Goal: Task Accomplishment & Management: Use online tool/utility

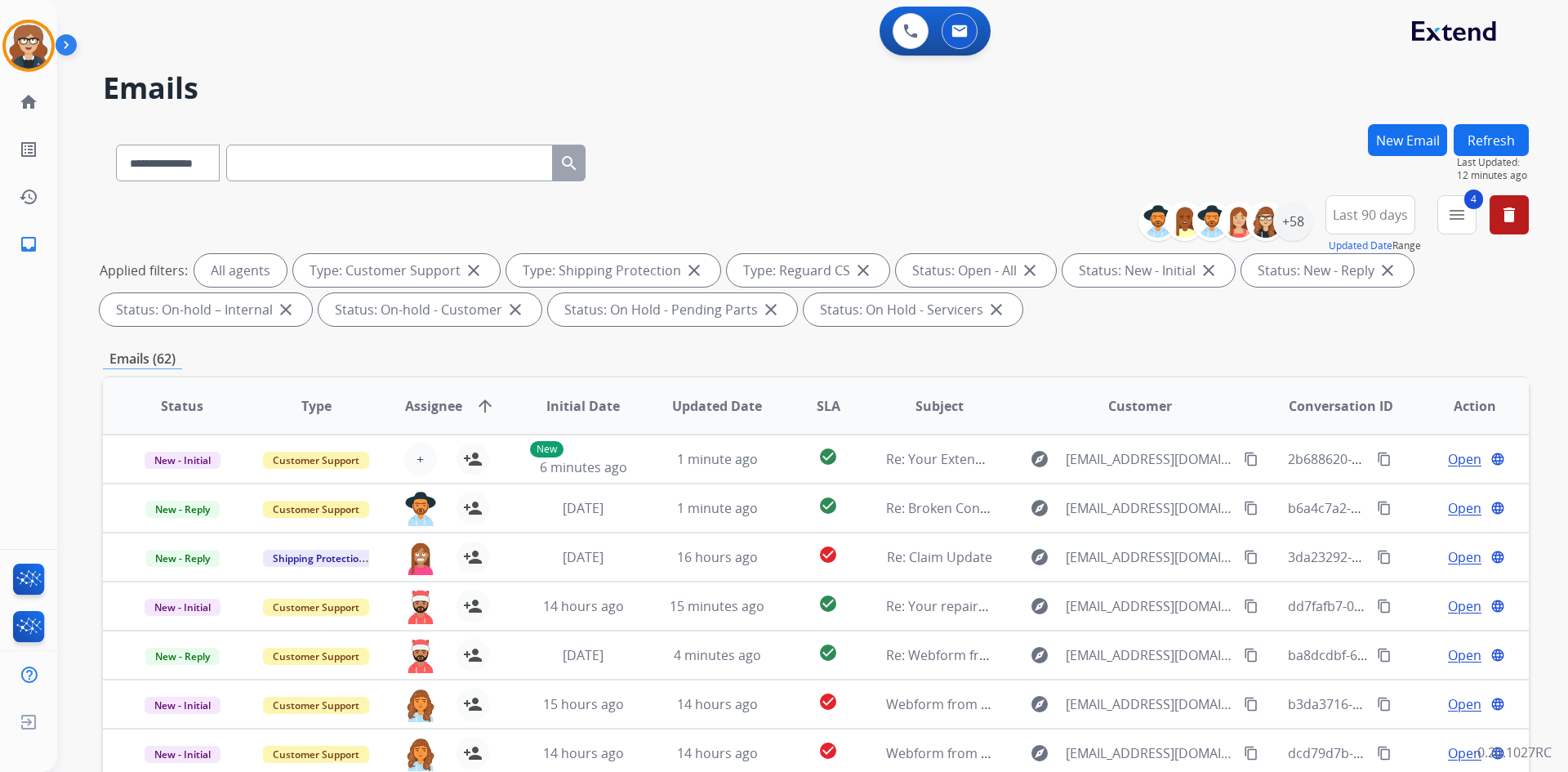
select select "**********"
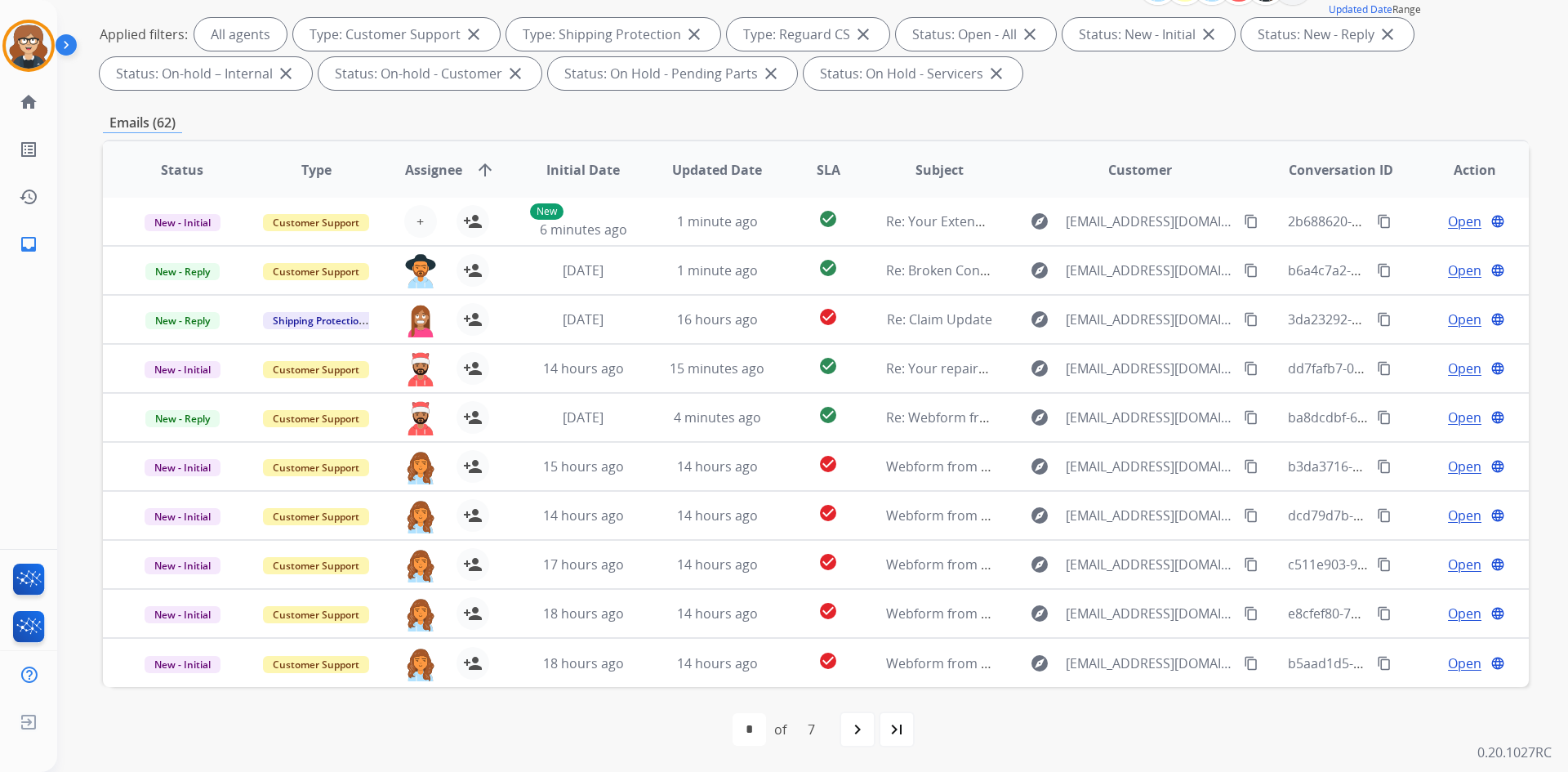
click at [432, 169] on span "Assignee" at bounding box center [434, 169] width 57 height 20
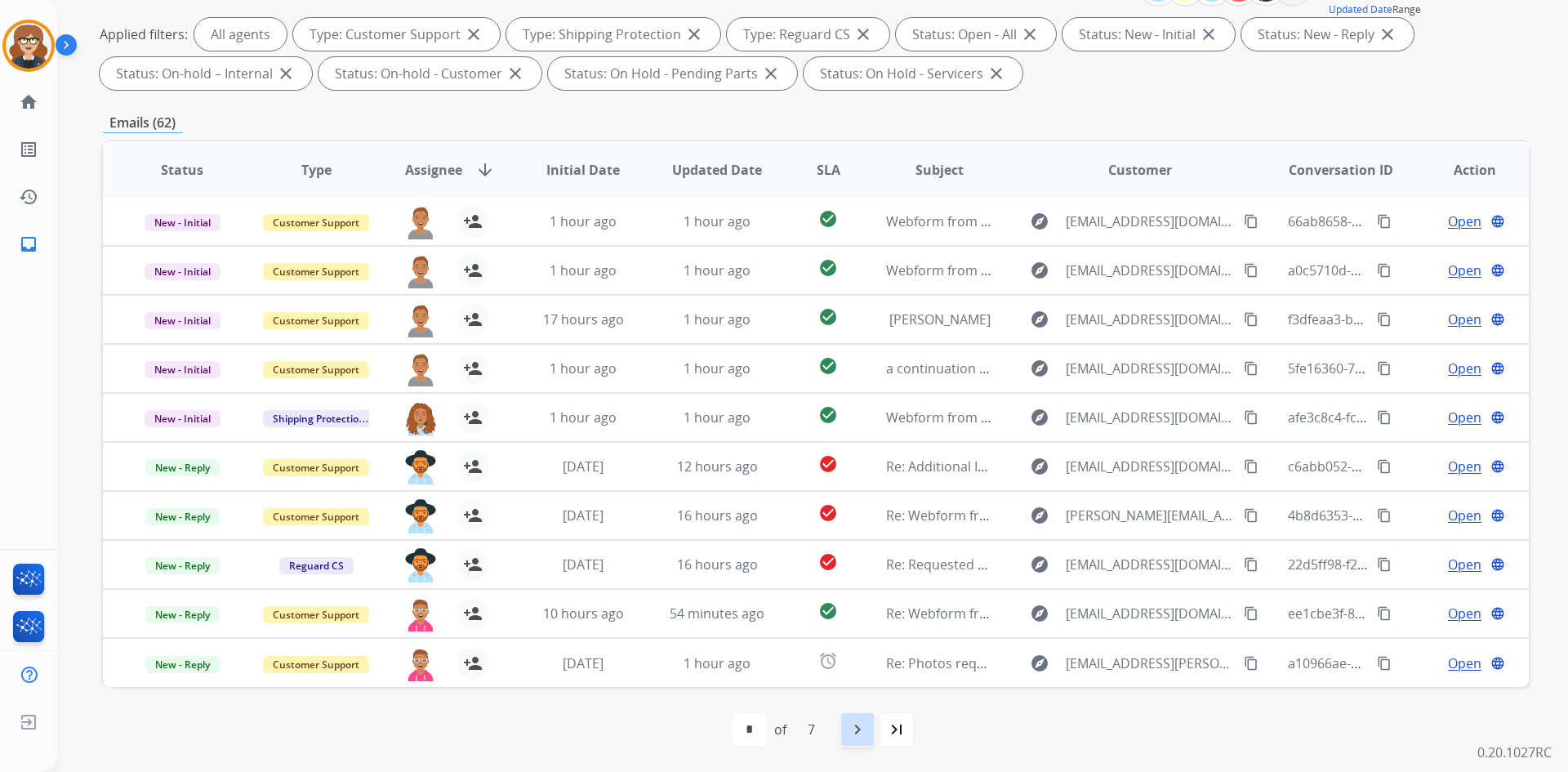
click at [848, 735] on mat-icon "navigate_next" at bounding box center [857, 729] width 20 height 20
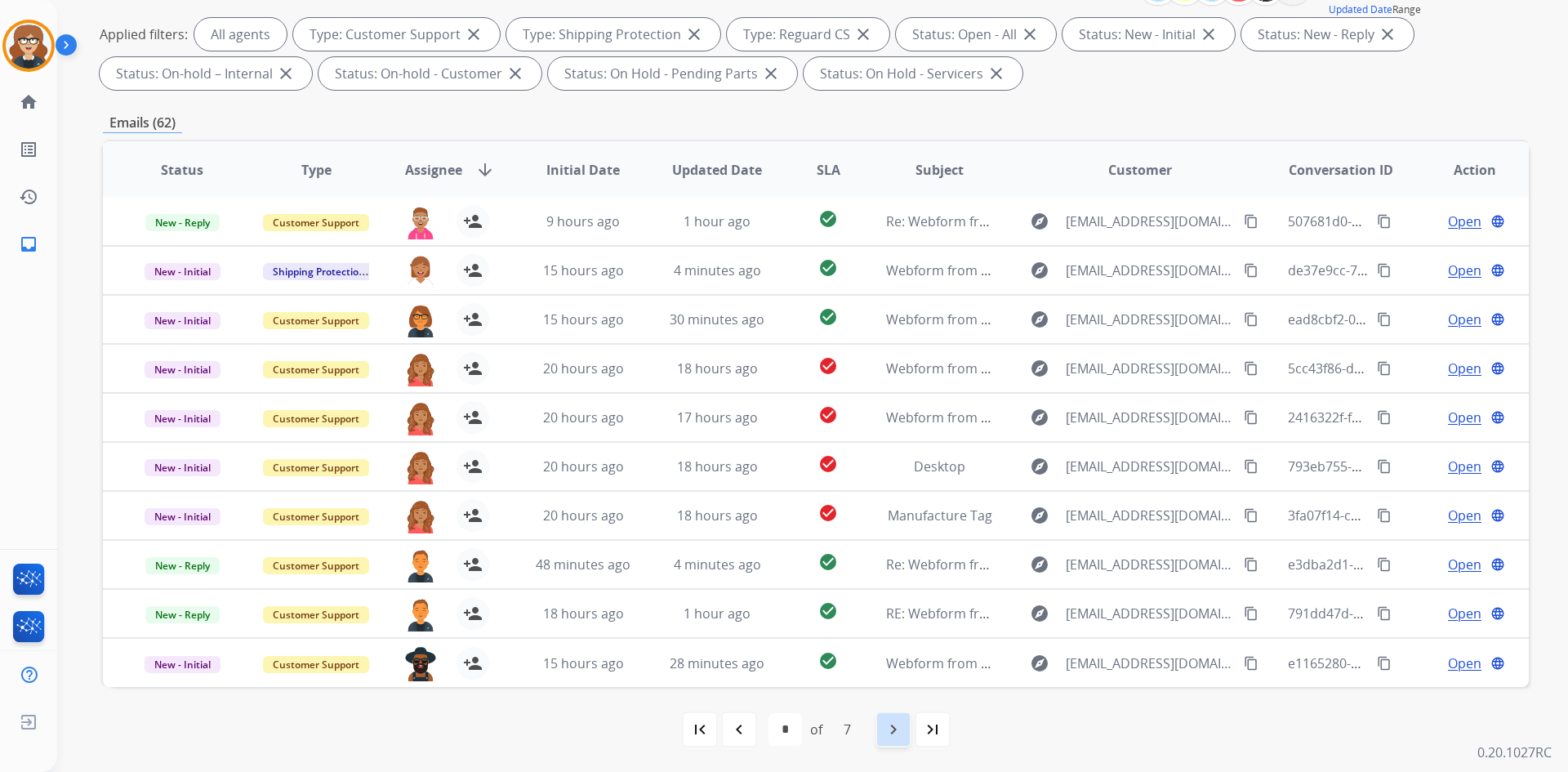
click at [886, 724] on mat-icon "navigate_next" at bounding box center [893, 729] width 20 height 20
select select "*"
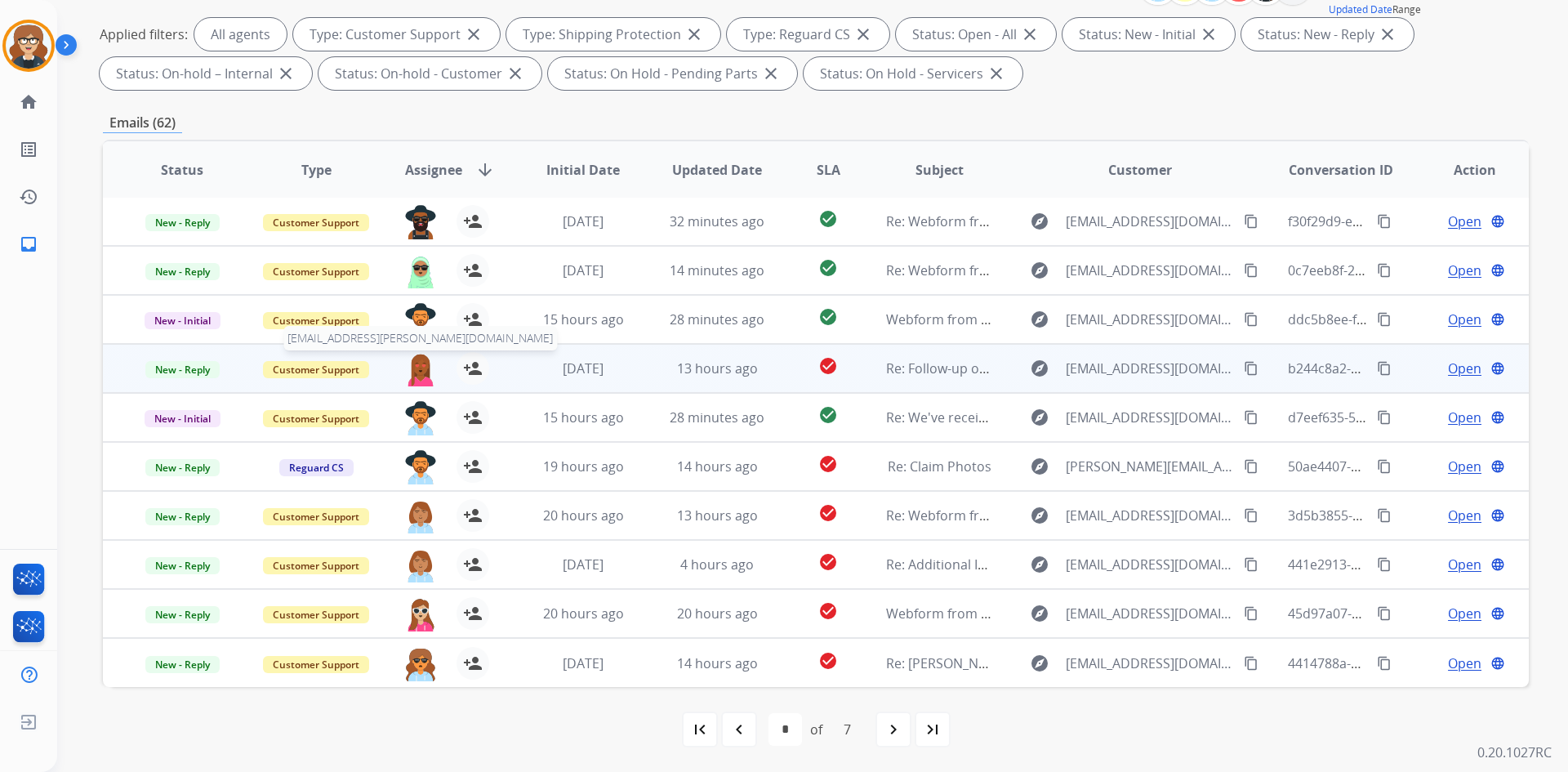
click at [412, 372] on img at bounding box center [420, 368] width 32 height 34
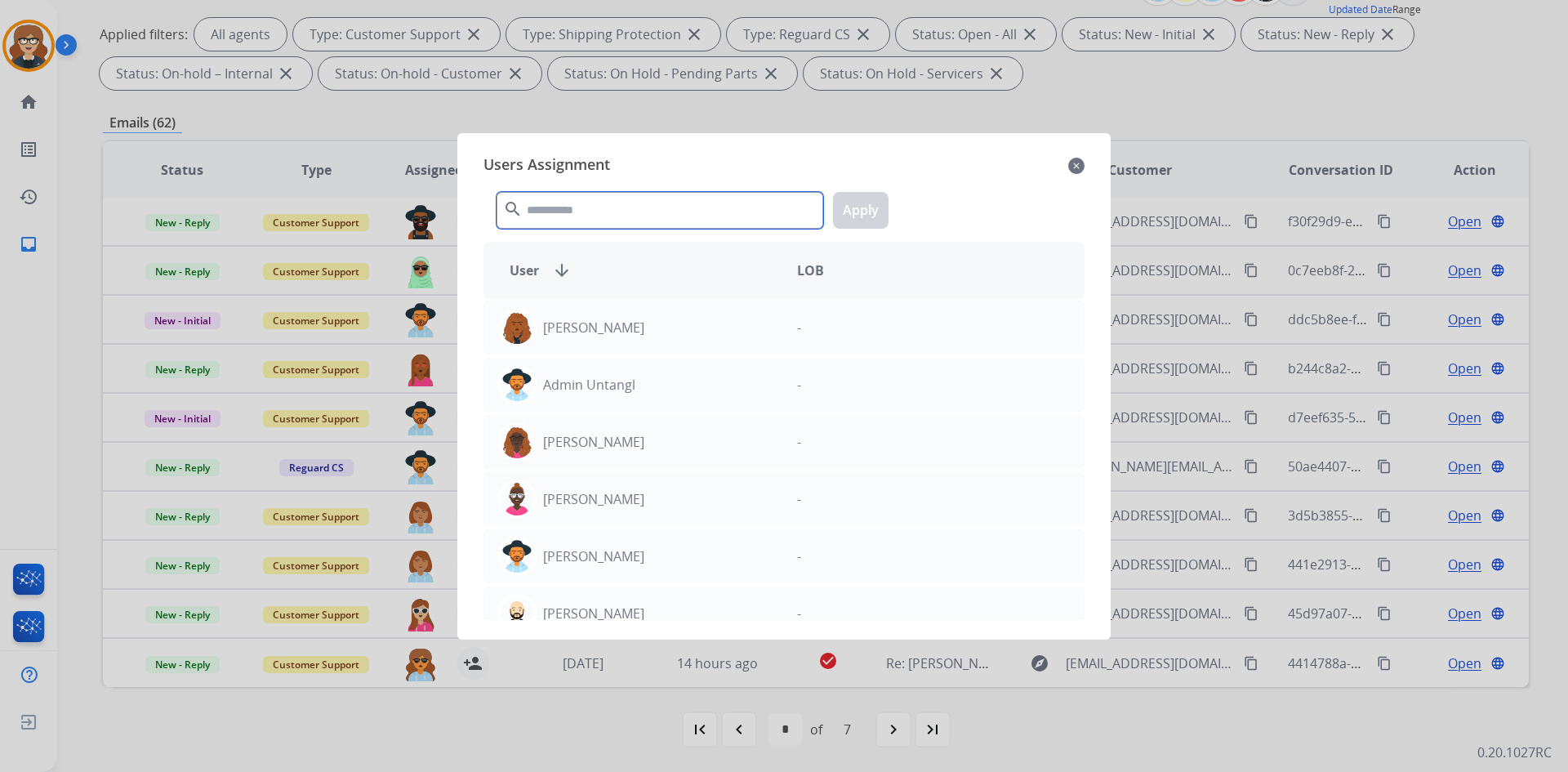
click at [568, 212] on input "text" at bounding box center [659, 211] width 326 height 37
type input "*"
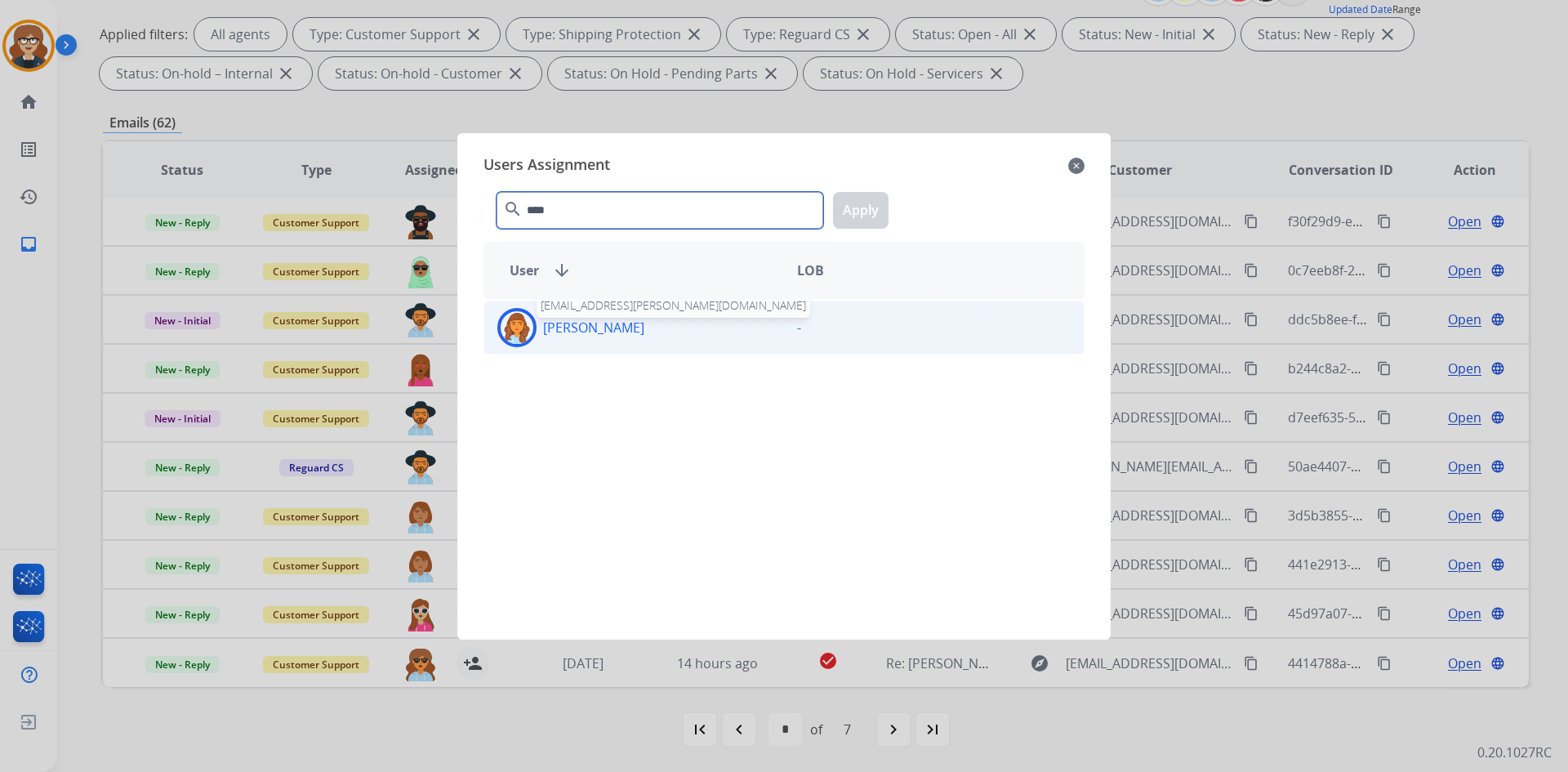
type input "****"
click at [605, 320] on p "[PERSON_NAME]" at bounding box center [593, 327] width 101 height 20
click at [862, 210] on button "Apply" at bounding box center [860, 211] width 56 height 37
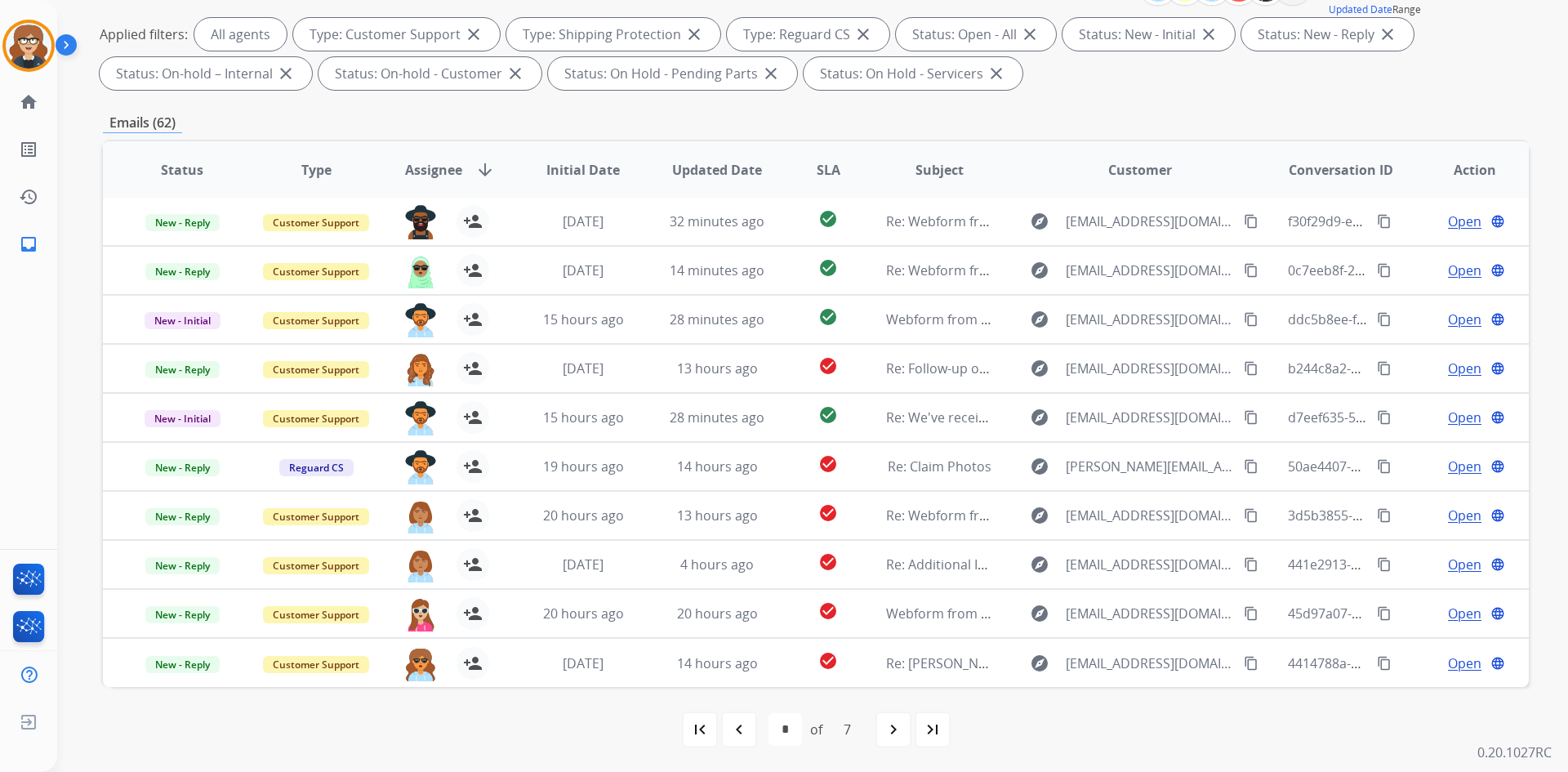
drag, startPoint x: 901, startPoint y: 725, endPoint x: 657, endPoint y: 385, distance: 418.5
click at [901, 725] on mat-icon "navigate_next" at bounding box center [893, 729] width 20 height 20
select select "*"
